Goal: Entertainment & Leisure: Consume media (video, audio)

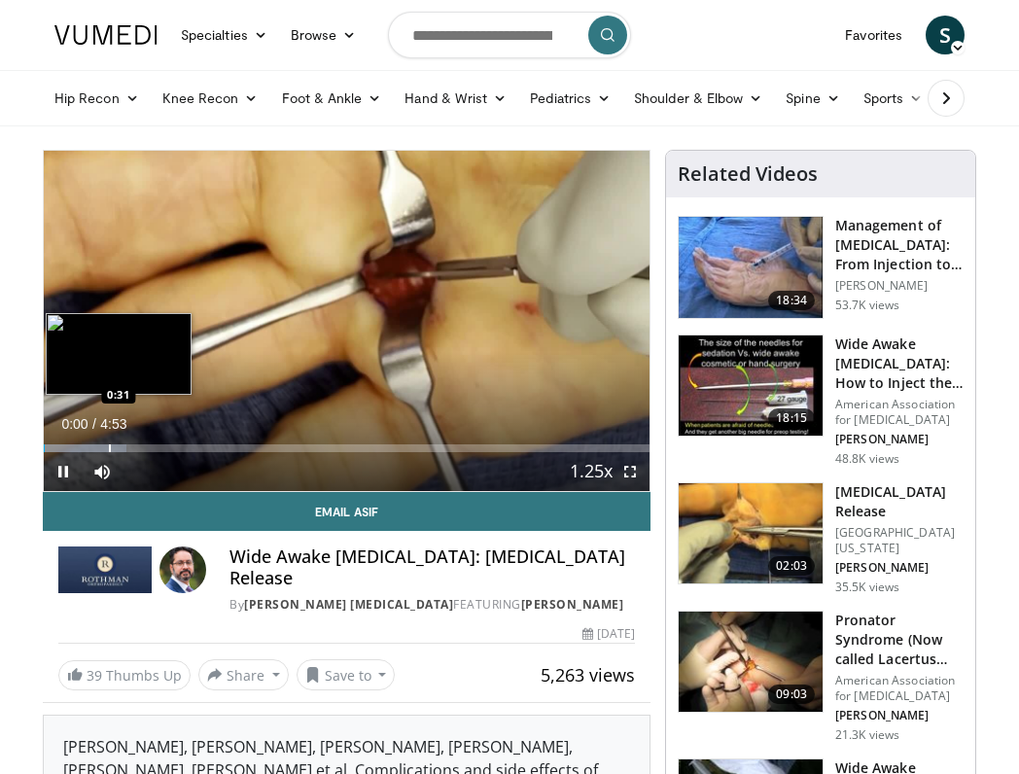
click at [109, 446] on div "Progress Bar" at bounding box center [110, 449] width 2 height 8
click at [67, 444] on div "Loaded : 33.97% 0:33 0:11" at bounding box center [347, 443] width 606 height 18
click at [93, 445] on div "Loaded : 33.97% 0:24 0:24" at bounding box center [347, 449] width 606 height 8
click at [133, 445] on div "Progress Bar" at bounding box center [134, 449] width 2 height 8
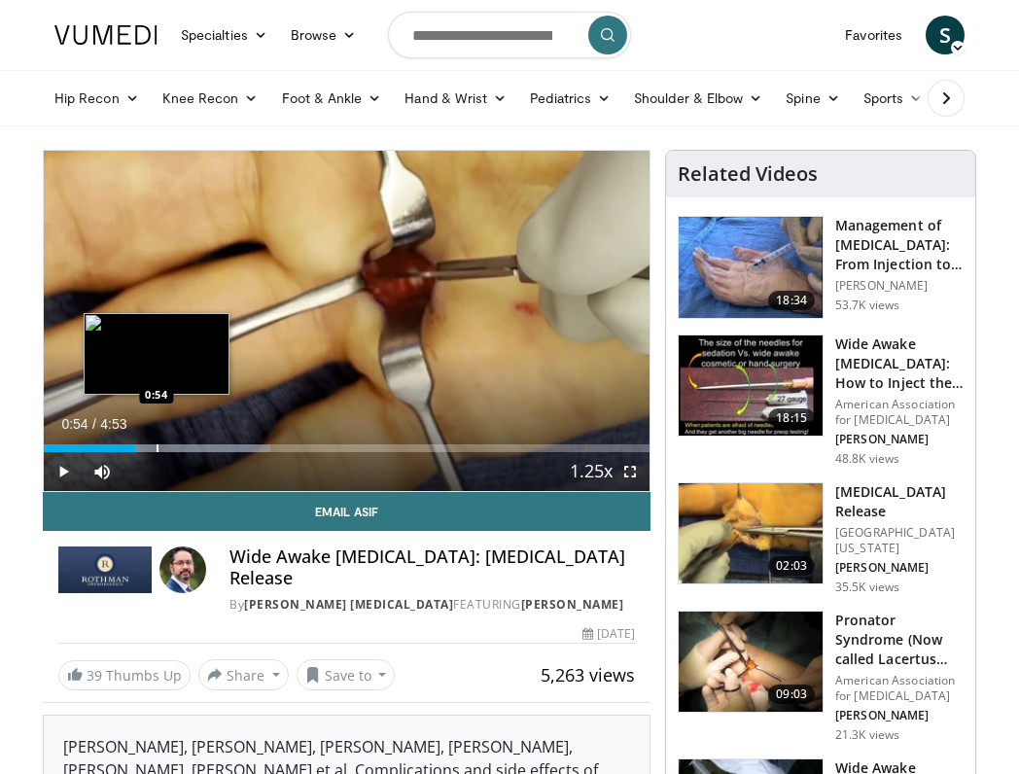
click at [157, 446] on div "Progress Bar" at bounding box center [158, 449] width 2 height 8
click at [182, 446] on div "Progress Bar" at bounding box center [181, 449] width 2 height 8
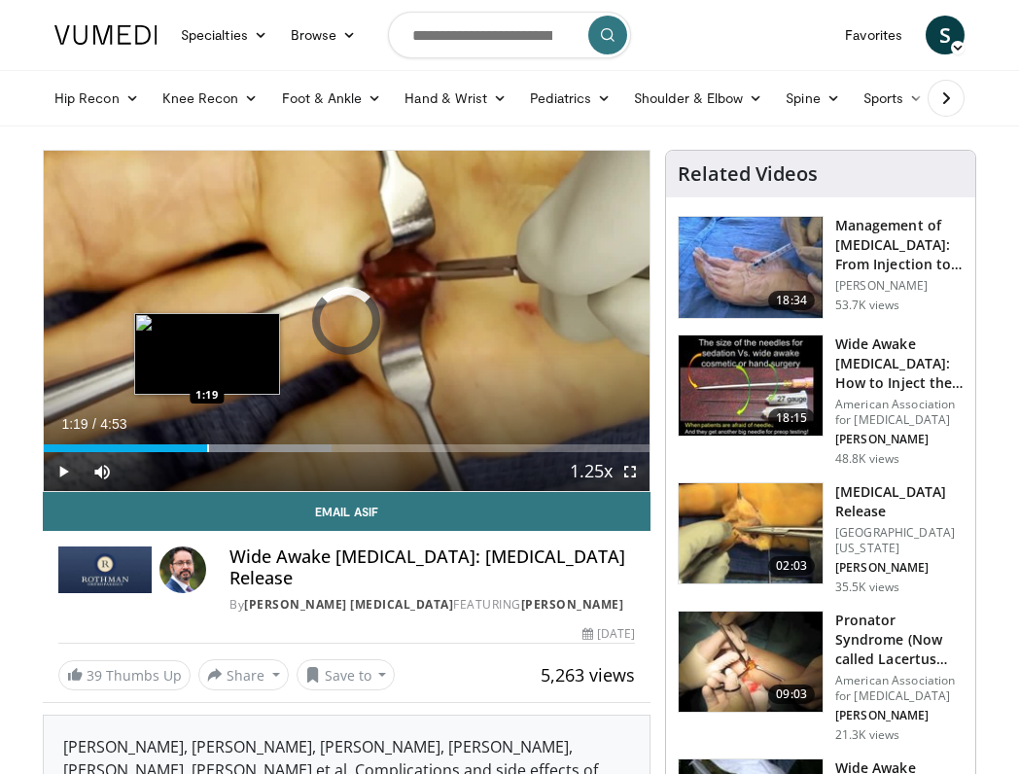
click at [207, 449] on div "Progress Bar" at bounding box center [208, 449] width 2 height 8
click at [219, 449] on div "Progress Bar" at bounding box center [220, 449] width 2 height 8
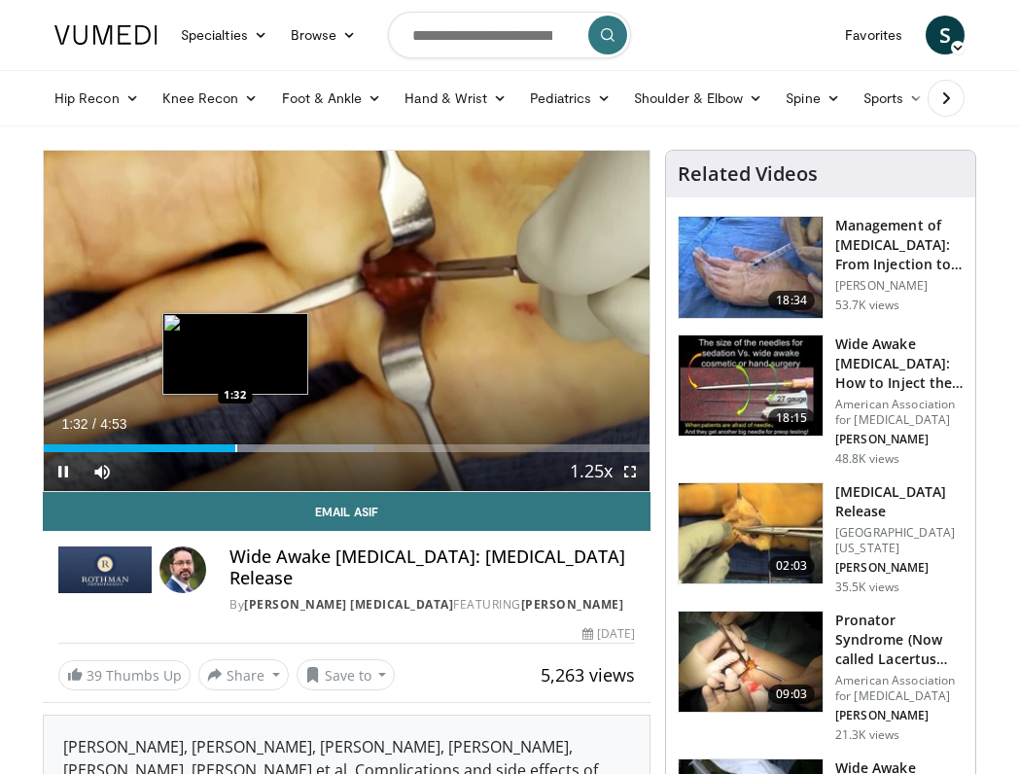
click at [235, 450] on div "Progress Bar" at bounding box center [236, 449] width 2 height 8
click at [244, 450] on div "Progress Bar" at bounding box center [245, 449] width 2 height 8
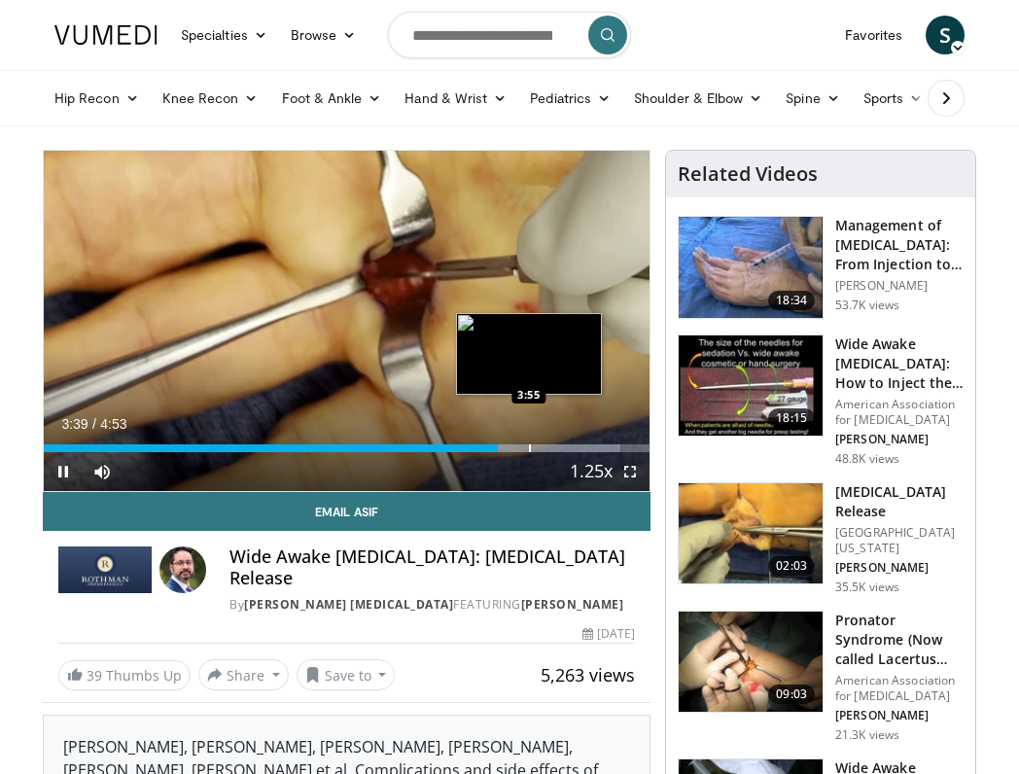
click at [529, 447] on div "Progress Bar" at bounding box center [530, 449] width 2 height 8
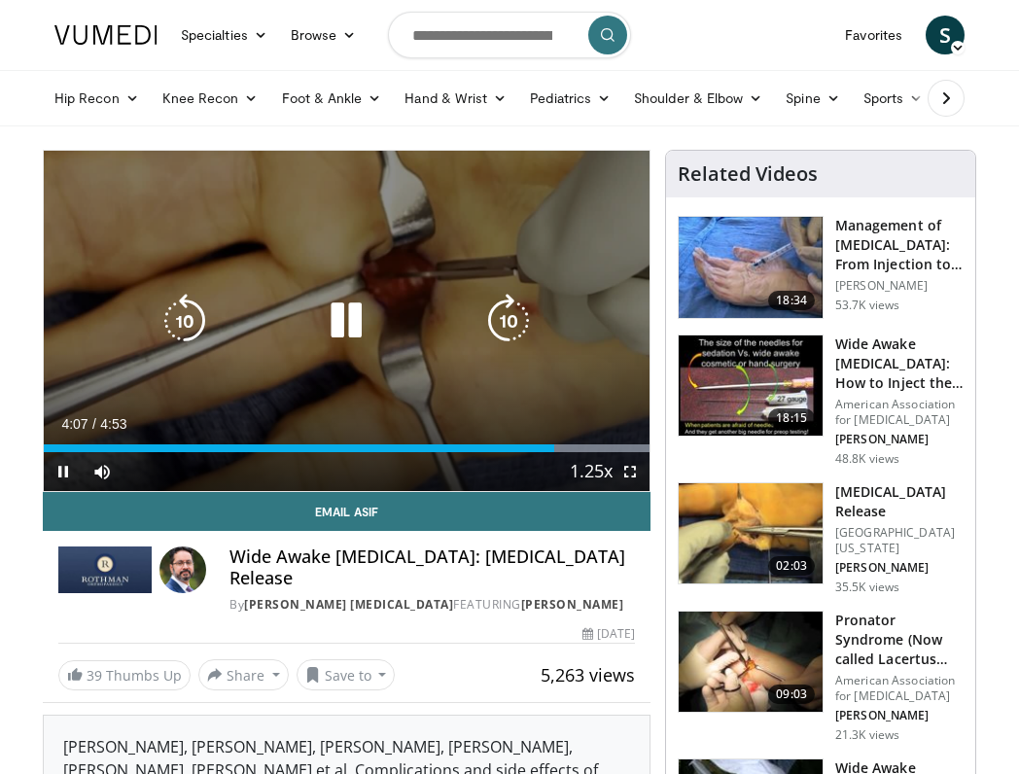
click at [349, 324] on icon "Video Player" at bounding box center [346, 321] width 54 height 54
